Goal: Task Accomplishment & Management: Complete application form

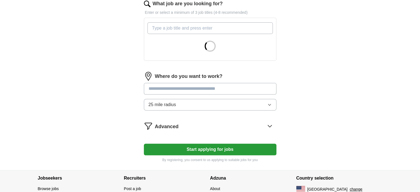
scroll to position [219, 0]
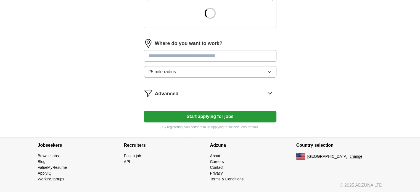
click at [231, 118] on button "Start applying for jobs" at bounding box center [210, 117] width 133 height 12
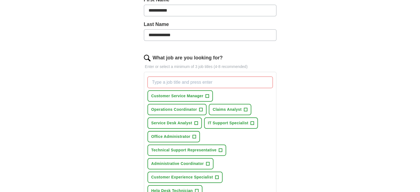
scroll to position [136, 0]
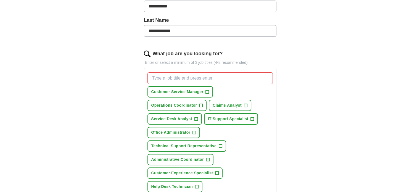
click at [225, 116] on span "IT Support Specialist" at bounding box center [228, 119] width 41 height 6
click at [180, 119] on span "Service Desk Analyst" at bounding box center [171, 119] width 41 height 6
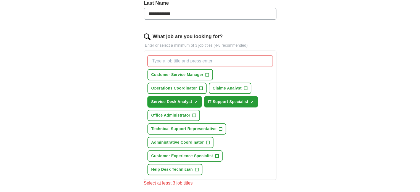
scroll to position [163, 0]
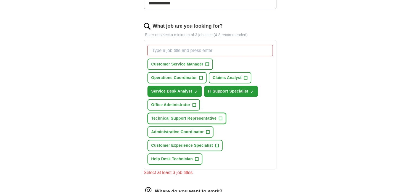
click at [180, 119] on span "Technical Support Representative" at bounding box center [183, 118] width 65 height 6
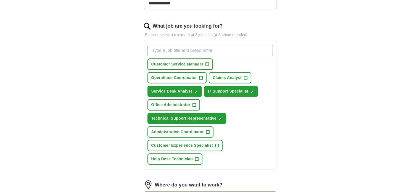
click at [183, 62] on span "Customer Service Manager" at bounding box center [177, 64] width 52 height 6
click at [182, 74] on button "Operations Coordinator +" at bounding box center [177, 77] width 59 height 11
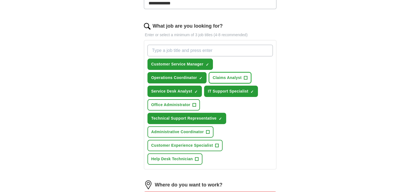
drag, startPoint x: 217, startPoint y: 77, endPoint x: 201, endPoint y: 90, distance: 20.5
click at [217, 78] on span "Claims Analyst" at bounding box center [227, 78] width 29 height 6
click at [174, 104] on span "Office Administrator" at bounding box center [170, 105] width 39 height 6
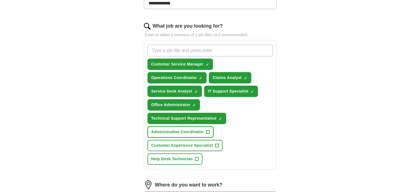
click at [182, 132] on span "Administrative Coordinator" at bounding box center [177, 132] width 52 height 6
click at [185, 144] on span "Customer Experience Specialist" at bounding box center [182, 146] width 62 height 6
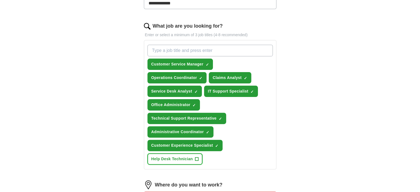
click at [182, 156] on span "Help Desk Technician" at bounding box center [172, 159] width 42 height 6
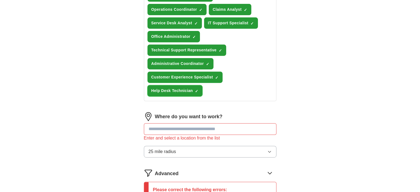
scroll to position [246, 0]
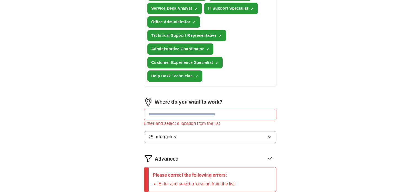
click at [226, 113] on input at bounding box center [210, 115] width 133 height 12
drag, startPoint x: 226, startPoint y: 113, endPoint x: 201, endPoint y: 115, distance: 24.9
click at [201, 115] on input at bounding box center [210, 115] width 133 height 12
type input "*"
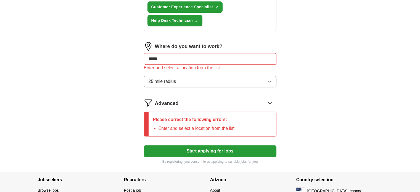
scroll to position [329, 0]
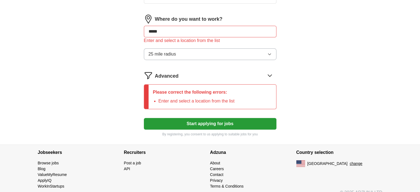
click at [205, 120] on button "Start applying for jobs" at bounding box center [210, 124] width 133 height 12
click at [268, 74] on icon at bounding box center [270, 75] width 9 height 9
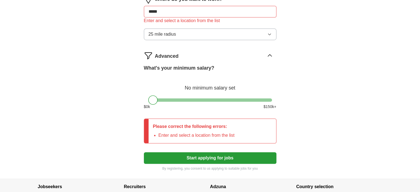
scroll to position [357, 0]
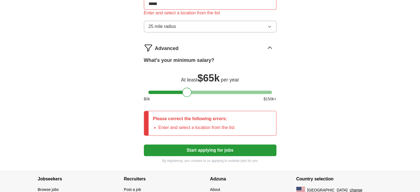
drag, startPoint x: 155, startPoint y: 90, endPoint x: 189, endPoint y: 86, distance: 34.2
click at [189, 88] on div at bounding box center [186, 92] width 9 height 9
click at [211, 146] on button "Start applying for jobs" at bounding box center [210, 150] width 133 height 12
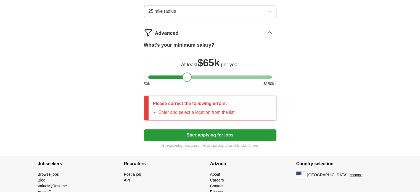
scroll to position [384, 0]
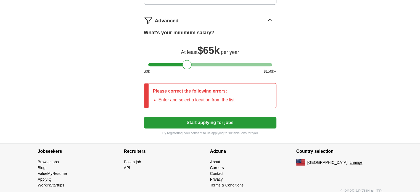
click at [208, 117] on button "Start applying for jobs" at bounding box center [210, 123] width 133 height 12
click at [208, 118] on button "Start applying for jobs" at bounding box center [210, 123] width 133 height 12
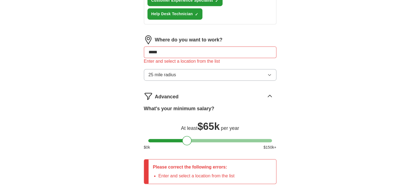
scroll to position [306, 0]
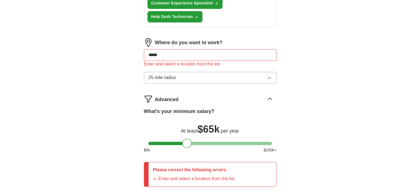
drag, startPoint x: 187, startPoint y: 52, endPoint x: 90, endPoint y: 62, distance: 97.7
type input "**********"
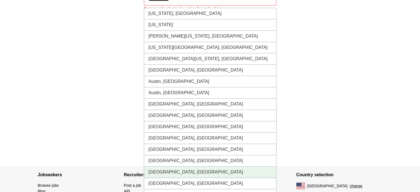
click at [159, 168] on li "[GEOGRAPHIC_DATA], [GEOGRAPHIC_DATA]" at bounding box center [210, 172] width 132 height 11
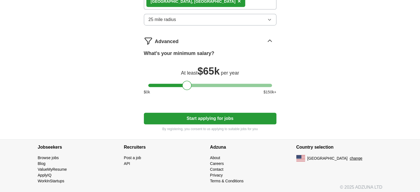
click at [233, 117] on button "Start applying for jobs" at bounding box center [210, 119] width 133 height 12
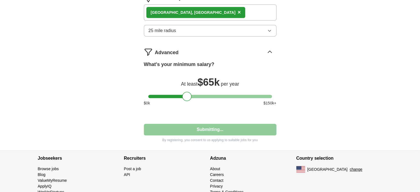
select select "**"
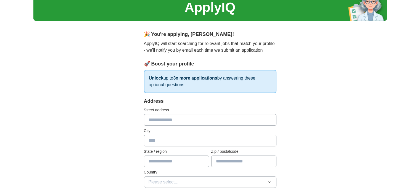
scroll to position [0, 0]
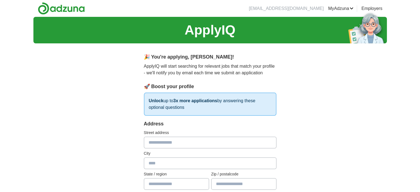
click at [180, 145] on input "text" at bounding box center [210, 143] width 133 height 12
type input "**********"
type input "******"
type input "**"
type input "*****"
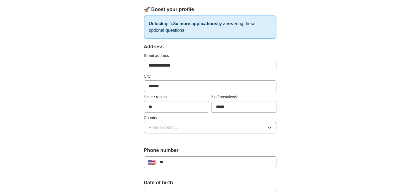
scroll to position [111, 0]
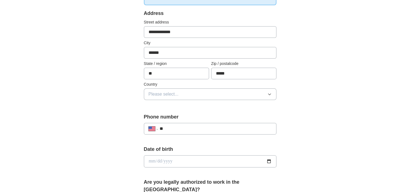
click at [245, 96] on button "Please select..." at bounding box center [210, 94] width 133 height 12
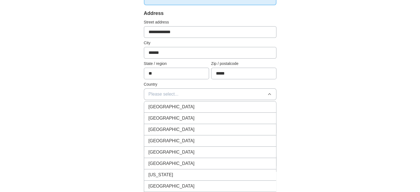
click at [232, 115] on div "[GEOGRAPHIC_DATA]" at bounding box center [210, 118] width 123 height 7
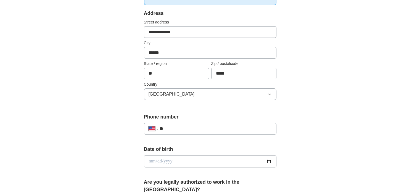
click at [234, 126] on input "**" at bounding box center [215, 128] width 112 height 7
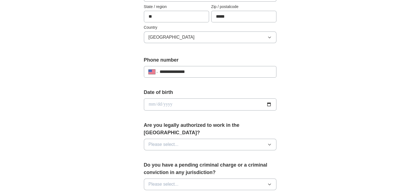
scroll to position [193, 0]
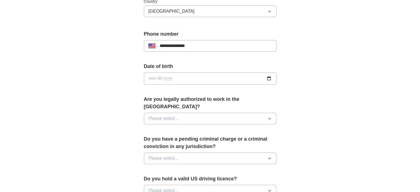
type input "**********"
click at [232, 76] on input "date" at bounding box center [210, 78] width 133 height 12
type input "**********"
click at [246, 114] on button "Please select..." at bounding box center [210, 119] width 133 height 12
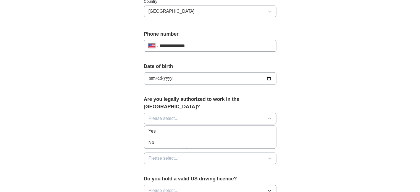
click at [243, 128] on div "Yes" at bounding box center [210, 131] width 123 height 7
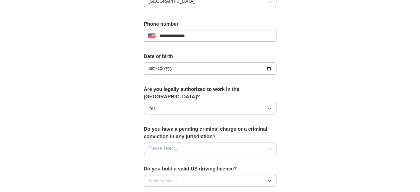
scroll to position [221, 0]
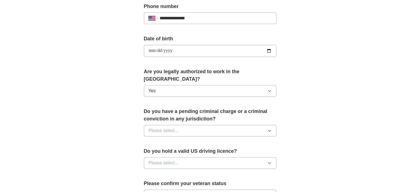
click at [240, 132] on div "Do you have a pending criminal charge or a criminal conviction in any jurisdict…" at bounding box center [210, 124] width 133 height 33
click at [240, 125] on button "Please select..." at bounding box center [210, 131] width 133 height 12
click at [237, 151] on div "No" at bounding box center [210, 154] width 123 height 7
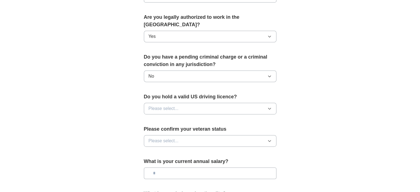
scroll to position [276, 0]
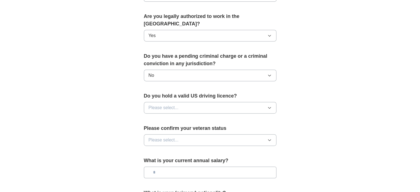
click at [231, 102] on button "Please select..." at bounding box center [210, 108] width 133 height 12
click at [230, 117] on div "Yes" at bounding box center [210, 120] width 123 height 7
click at [229, 134] on button "Please select..." at bounding box center [210, 140] width 133 height 12
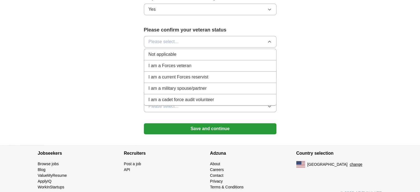
scroll to position [347, 0]
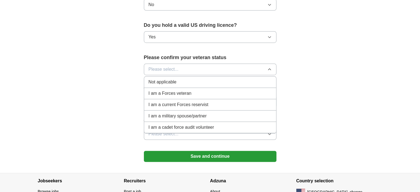
click at [209, 79] on div "Not applicable" at bounding box center [210, 82] width 123 height 7
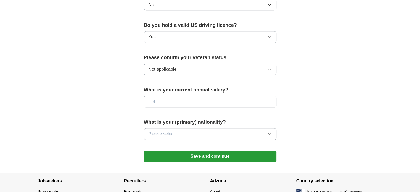
click at [210, 96] on input "text" at bounding box center [210, 102] width 133 height 12
type input "**"
type input "**********"
click at [208, 128] on button "Please select..." at bounding box center [210, 134] width 133 height 12
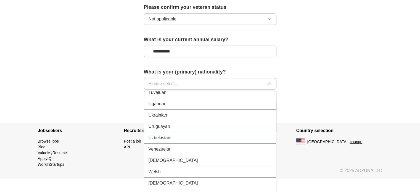
scroll to position [375, 0]
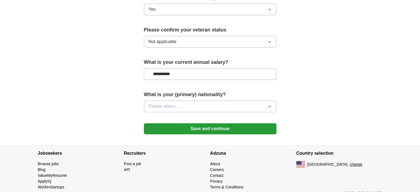
click at [255, 101] on button "Please select..." at bounding box center [210, 107] width 133 height 12
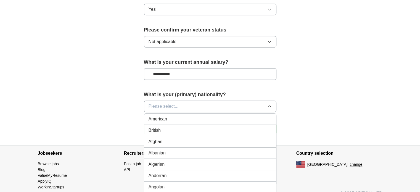
click at [239, 114] on li "American" at bounding box center [210, 119] width 132 height 11
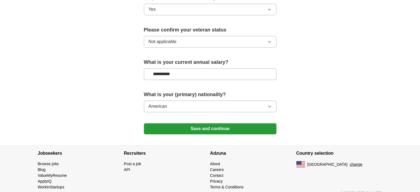
click at [239, 123] on button "Save and continue" at bounding box center [210, 128] width 133 height 11
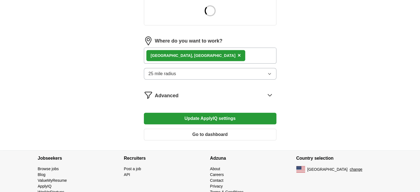
scroll to position [234, 0]
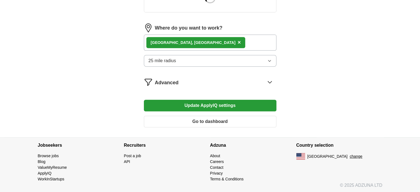
click at [220, 103] on button "Update ApplyIQ settings" at bounding box center [210, 106] width 133 height 12
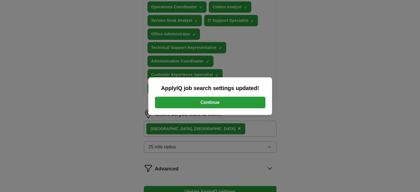
click at [188, 106] on button "Continue" at bounding box center [210, 103] width 111 height 12
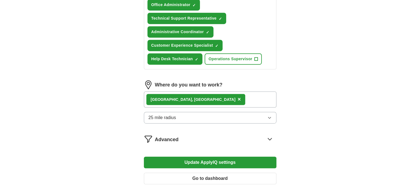
scroll to position [317, 0]
